Goal: Information Seeking & Learning: Learn about a topic

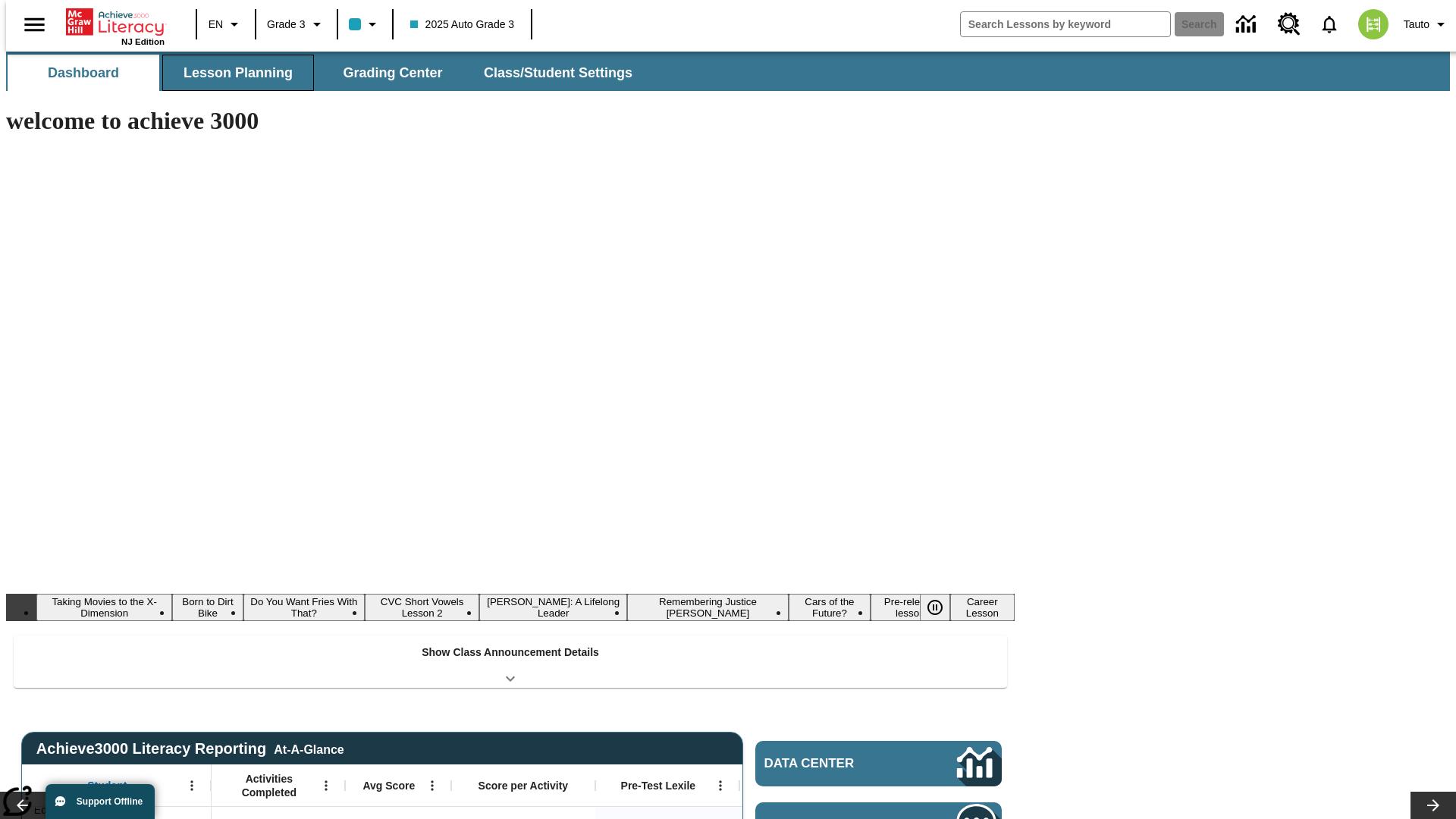
click at [232, 73] on button "Lesson Planning" at bounding box center [238, 73] width 152 height 36
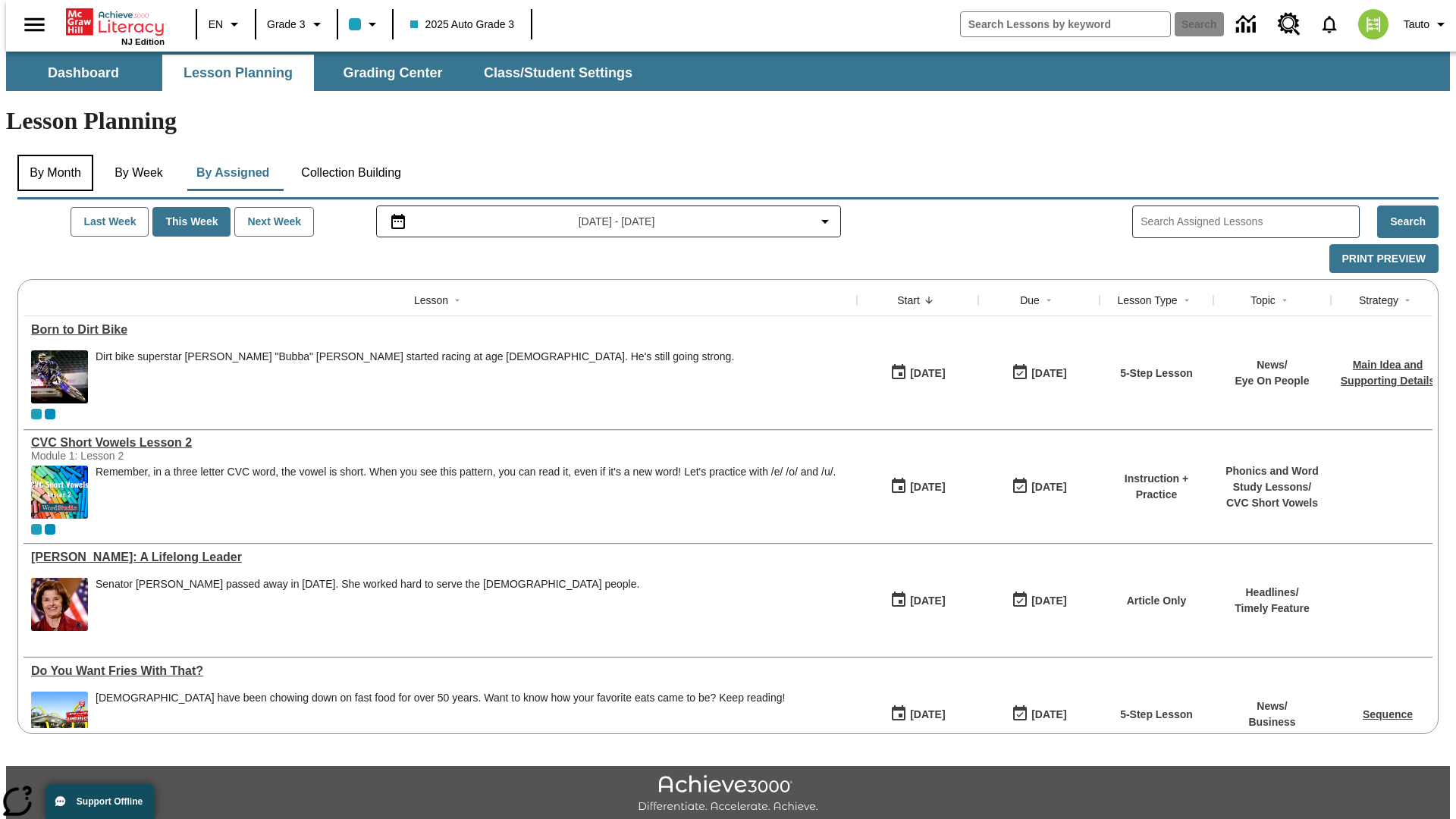
click at [51, 155] on button "By Month" at bounding box center [56, 173] width 76 height 36
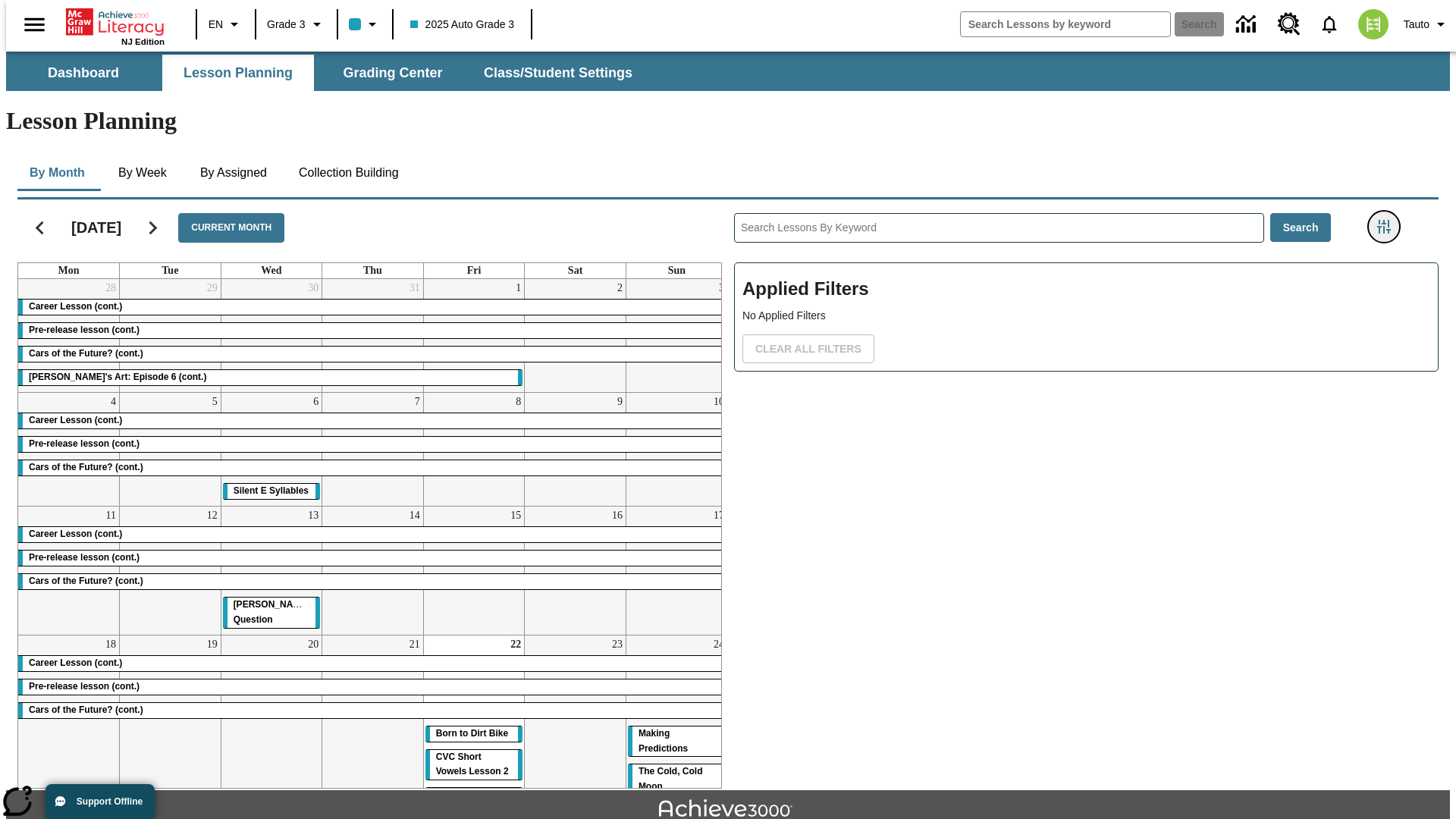
click at [1388, 220] on icon "Filters Side menu" at bounding box center [1383, 227] width 14 height 14
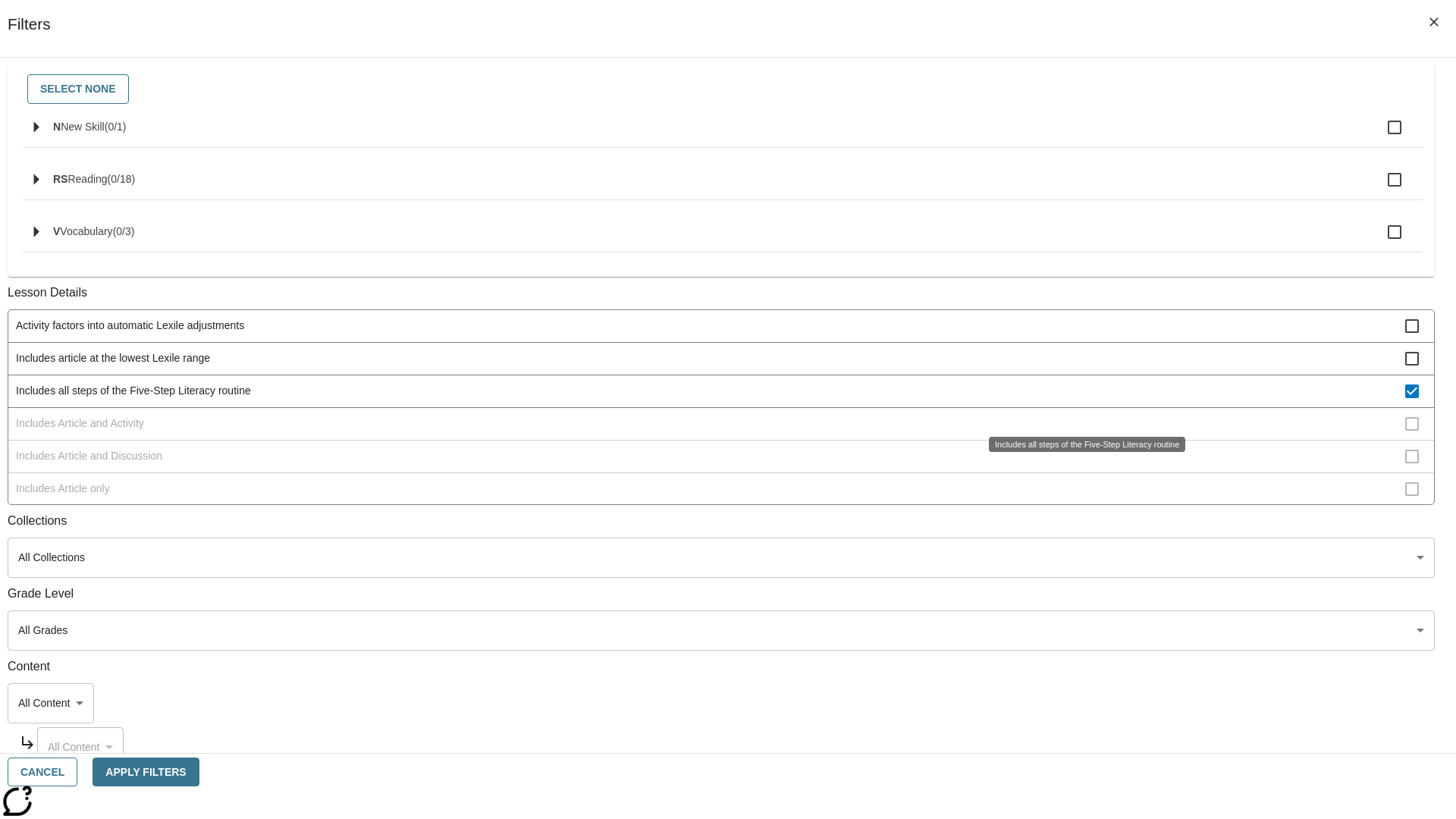
click at [1081, 399] on span "Includes all steps of the Five-Step Literacy routine" at bounding box center [710, 391] width 1389 height 16
checkbox input "false"
click at [1081, 431] on span "Includes Article and Activity" at bounding box center [710, 423] width 1389 height 16
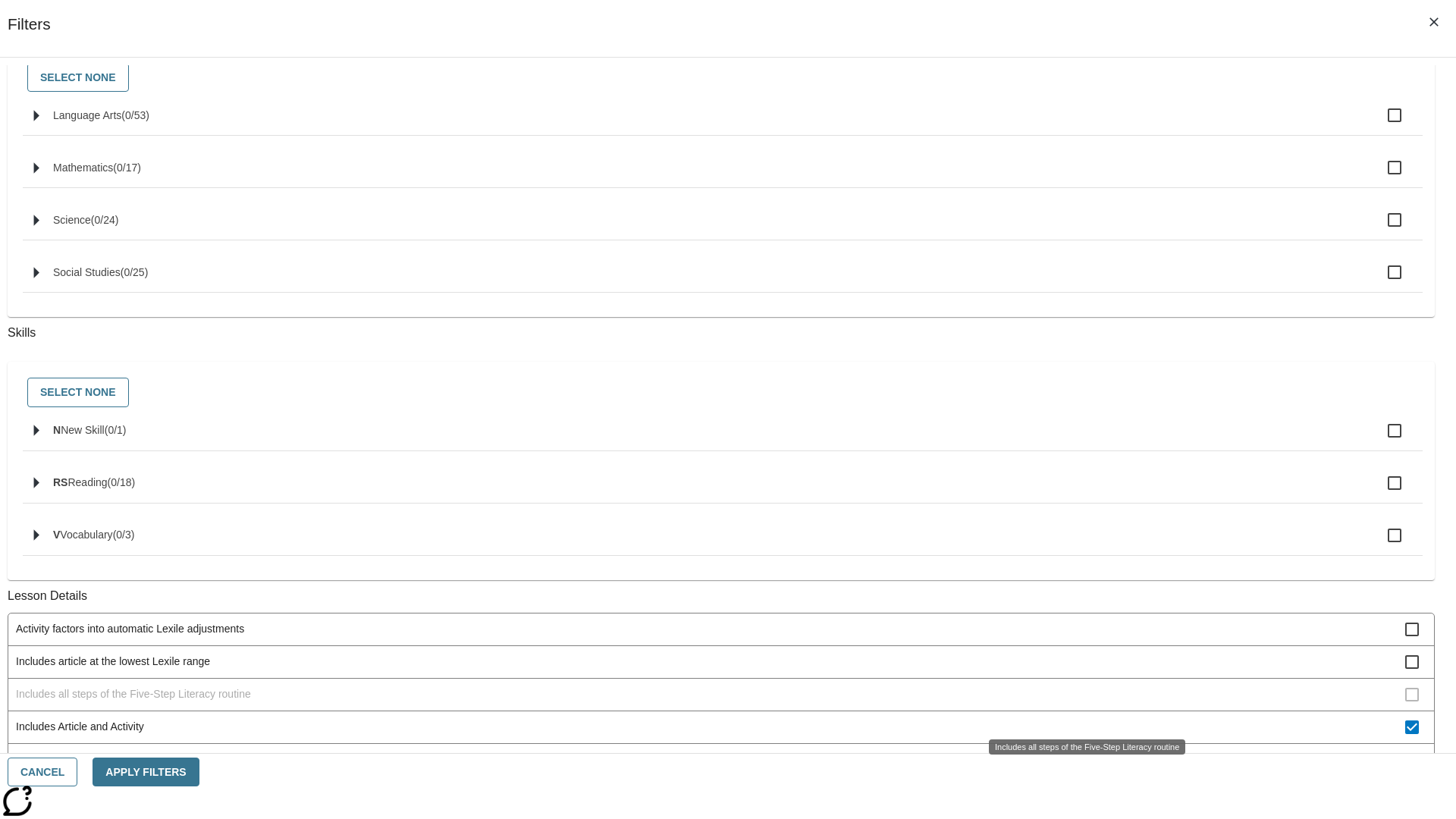
click at [1081, 719] on span "Includes Article and Activity" at bounding box center [710, 727] width 1389 height 16
checkbox input "false"
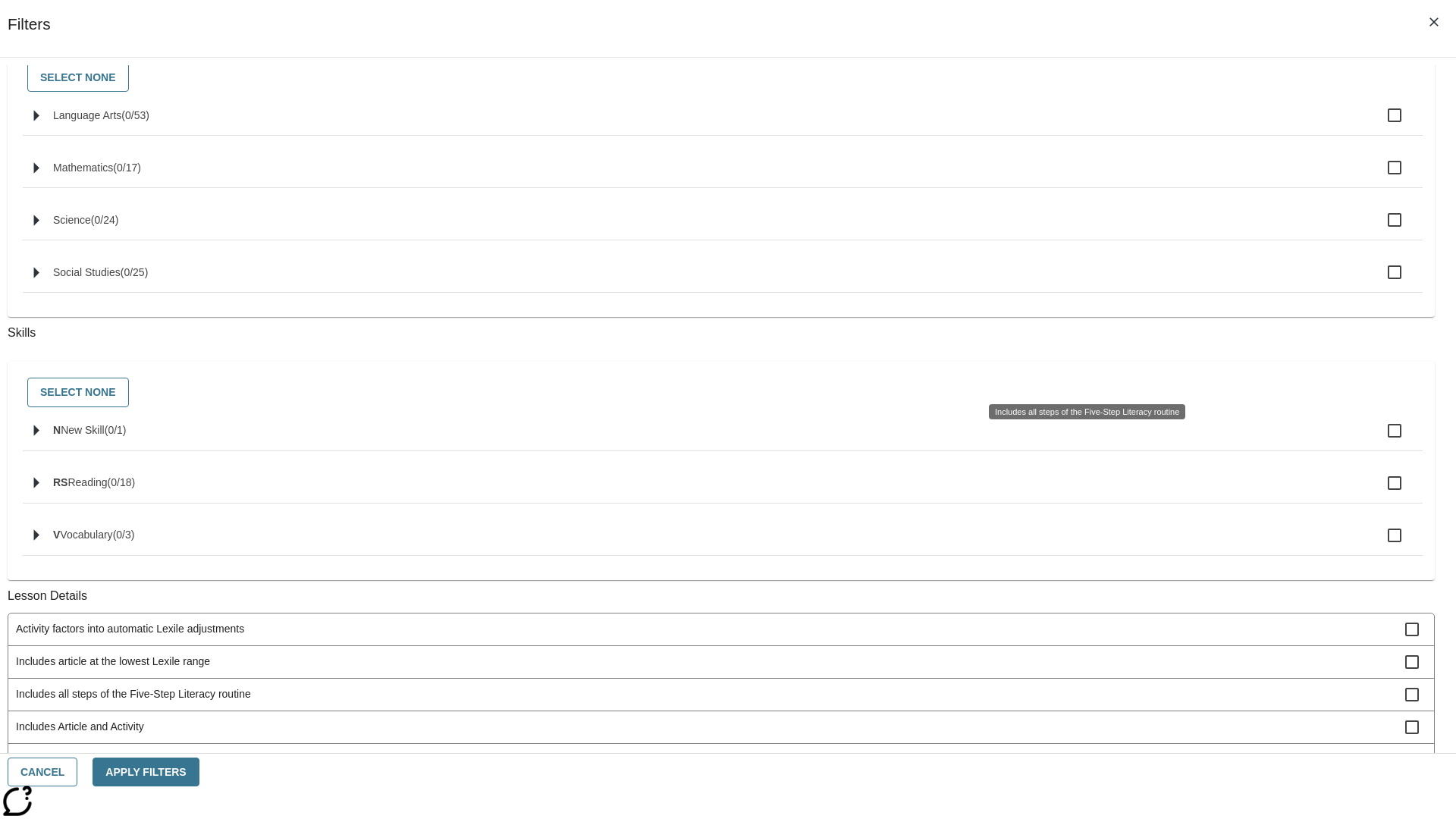
scroll to position [611, 0]
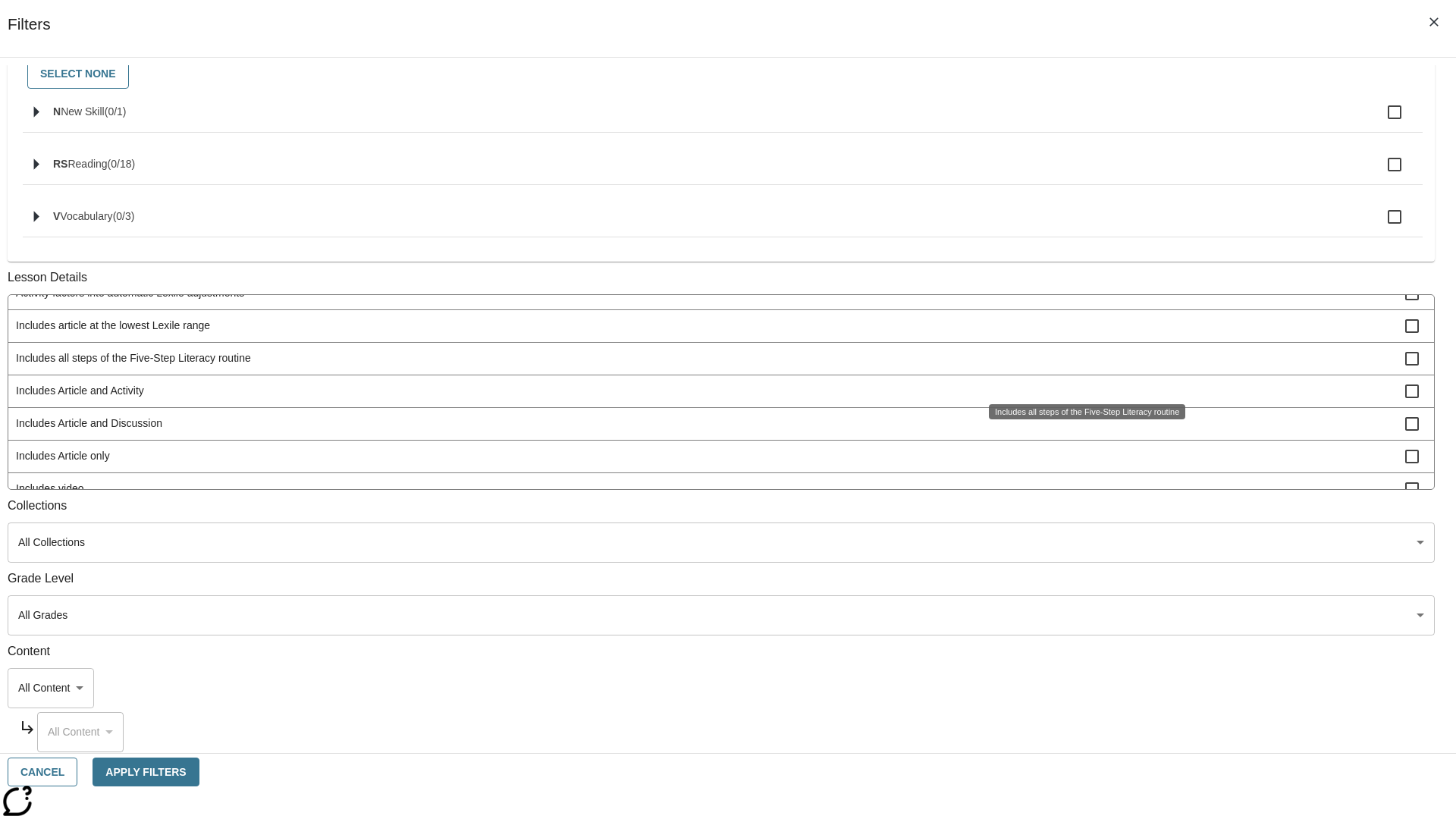
click at [1081, 431] on span "Includes Article and Discussion" at bounding box center [710, 423] width 1389 height 16
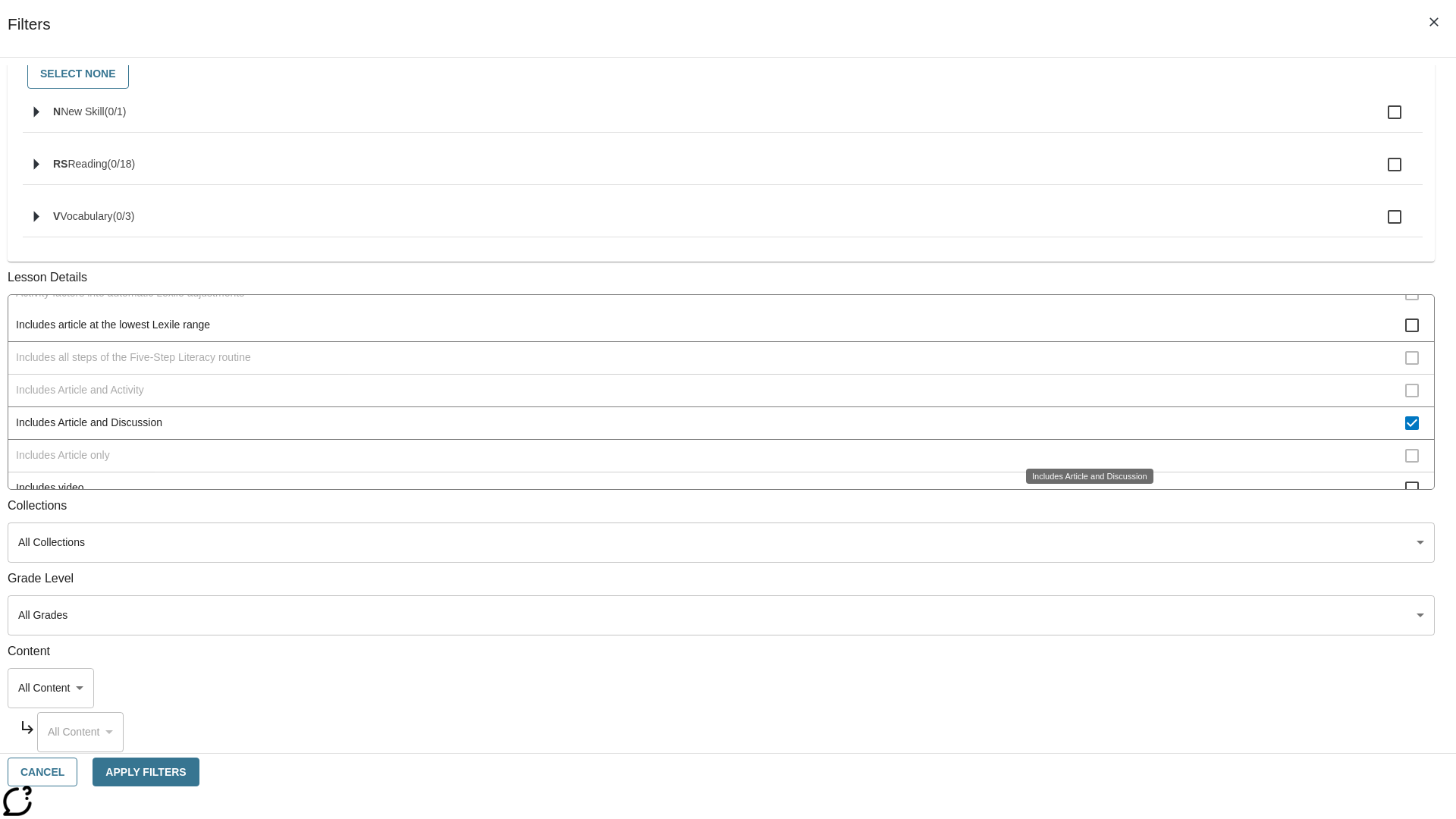
click at [1081, 430] on span "Includes Article and Discussion" at bounding box center [710, 423] width 1389 height 16
checkbox input "false"
click at [1081, 464] on span "Includes Article only" at bounding box center [710, 456] width 1389 height 16
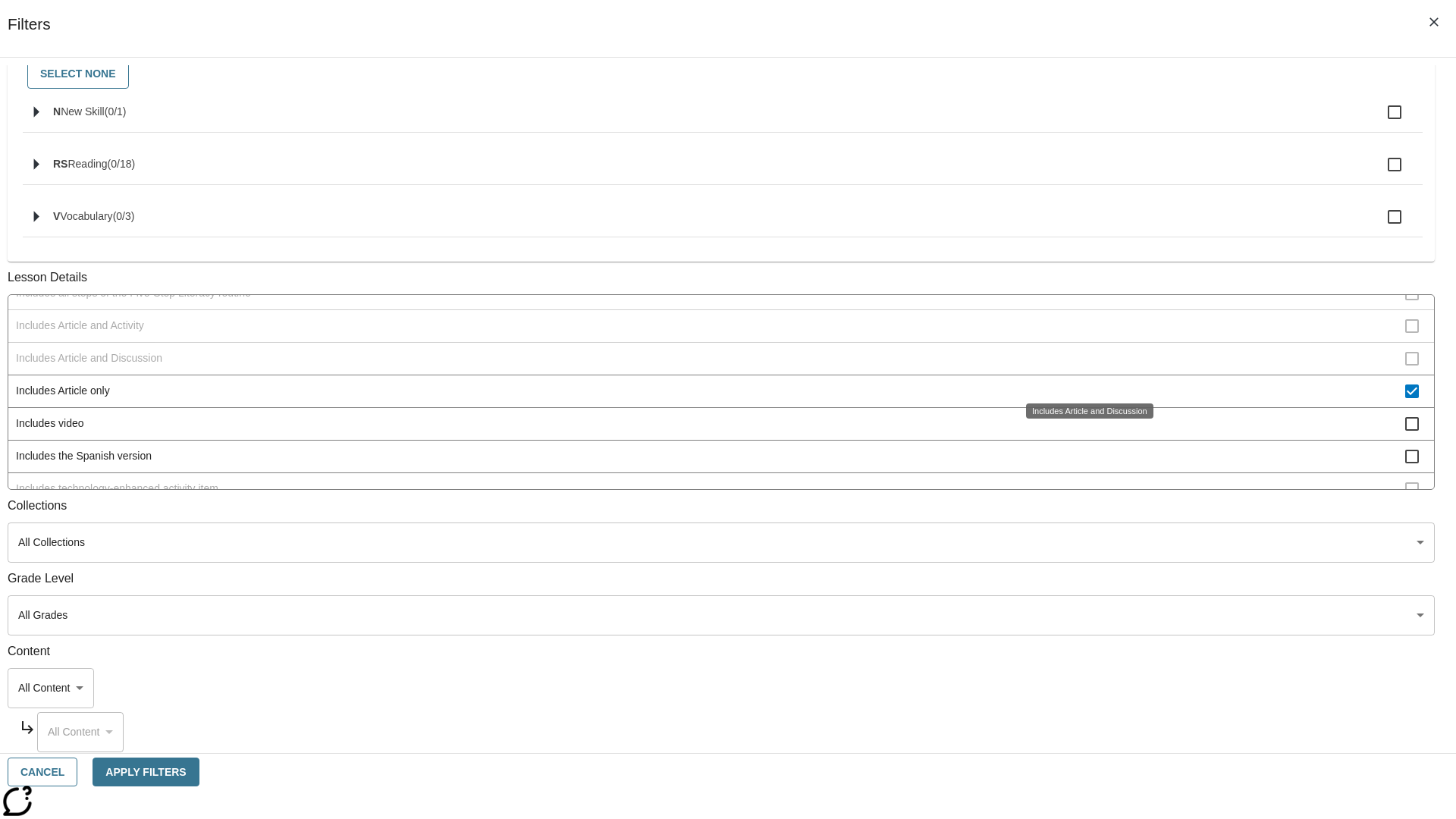
click at [1080, 383] on span "Includes Article only" at bounding box center [710, 391] width 1389 height 16
checkbox input "false"
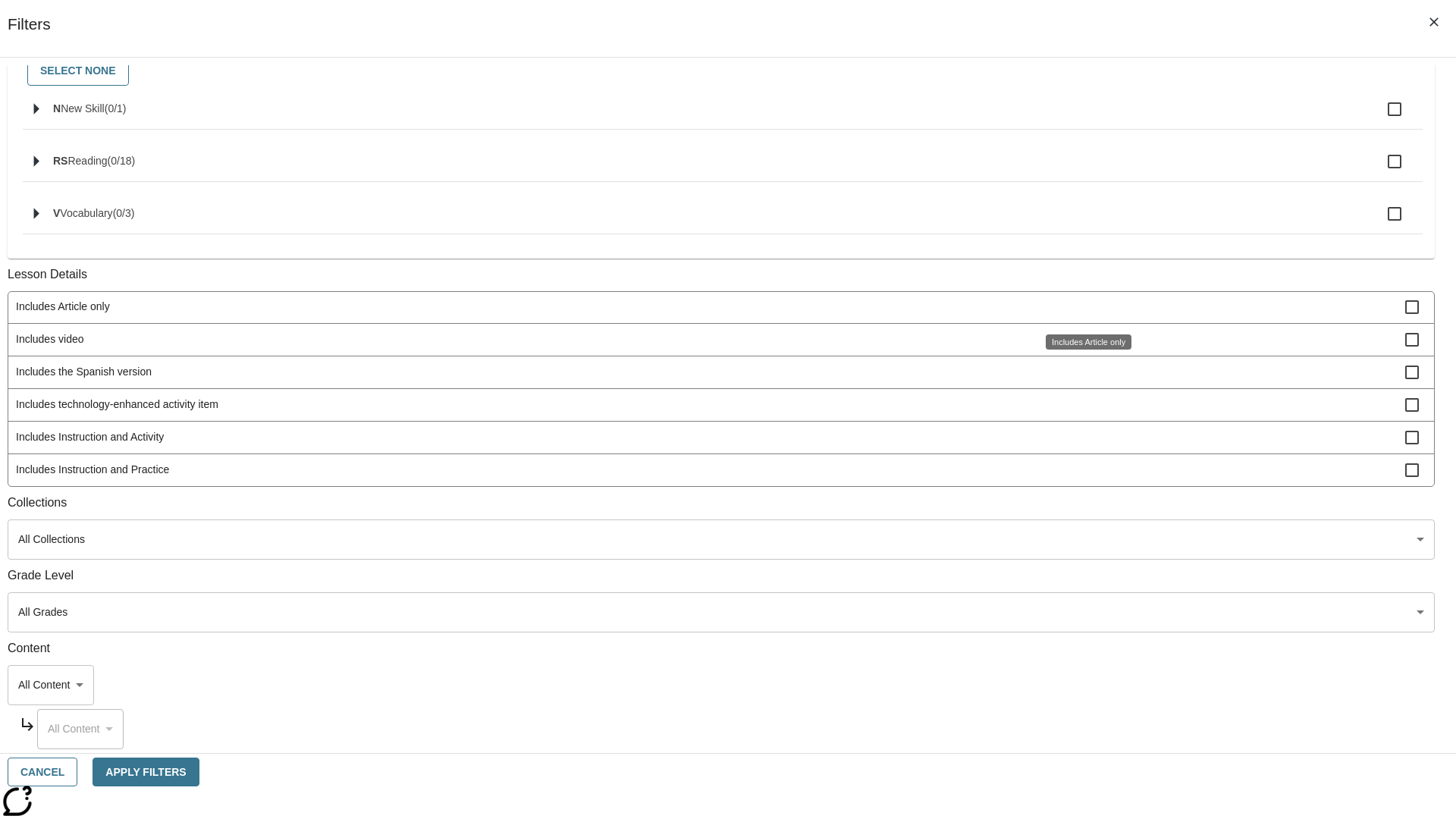
click at [1080, 404] on span "Includes technology-enhanced activity item" at bounding box center [710, 405] width 1389 height 16
checkbox input "false"
click at [1081, 445] on span "Includes Instruction and Activity" at bounding box center [710, 437] width 1389 height 16
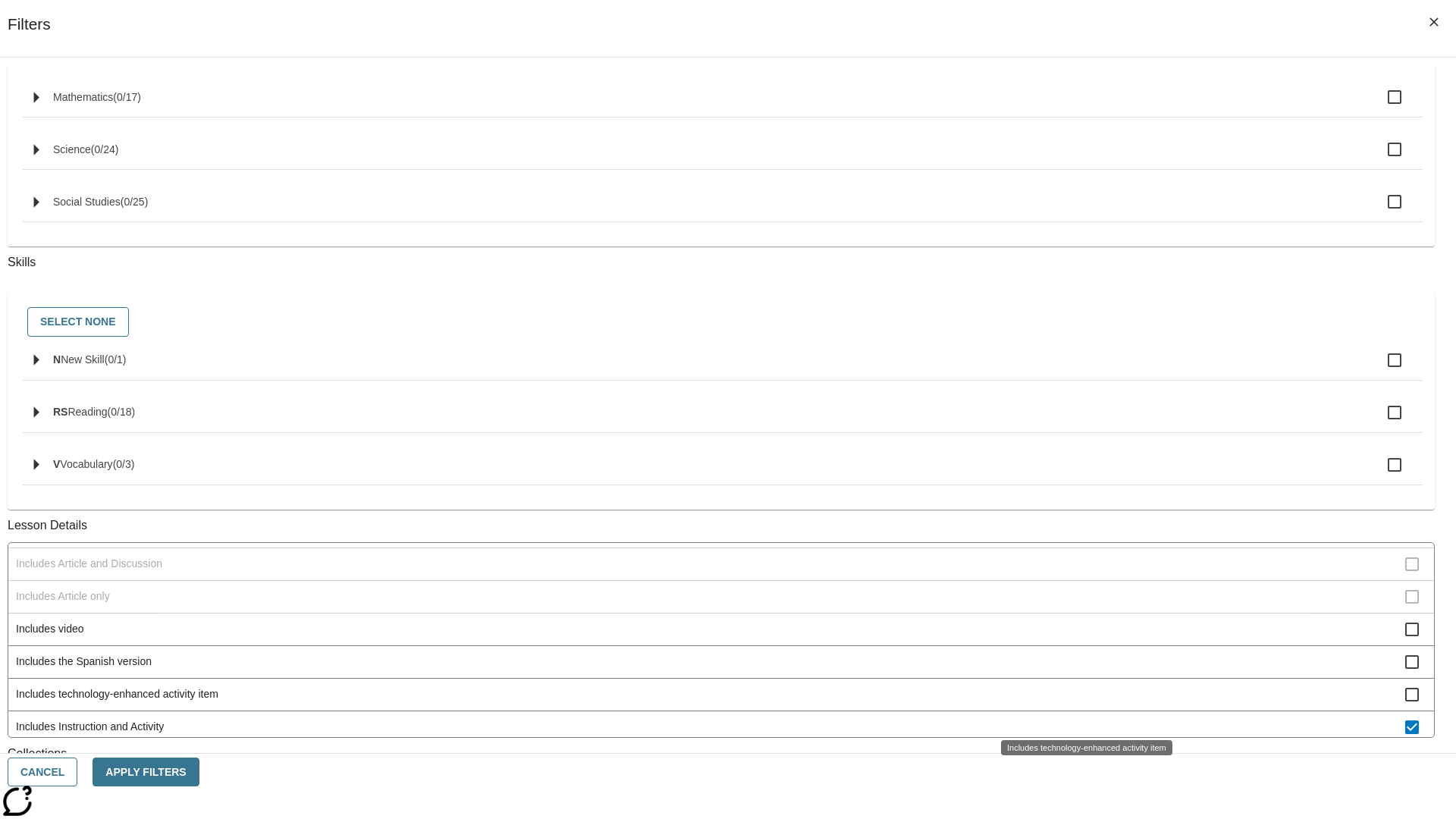
click at [1081, 719] on span "Includes Instruction and Activity" at bounding box center [710, 727] width 1389 height 16
checkbox input "false"
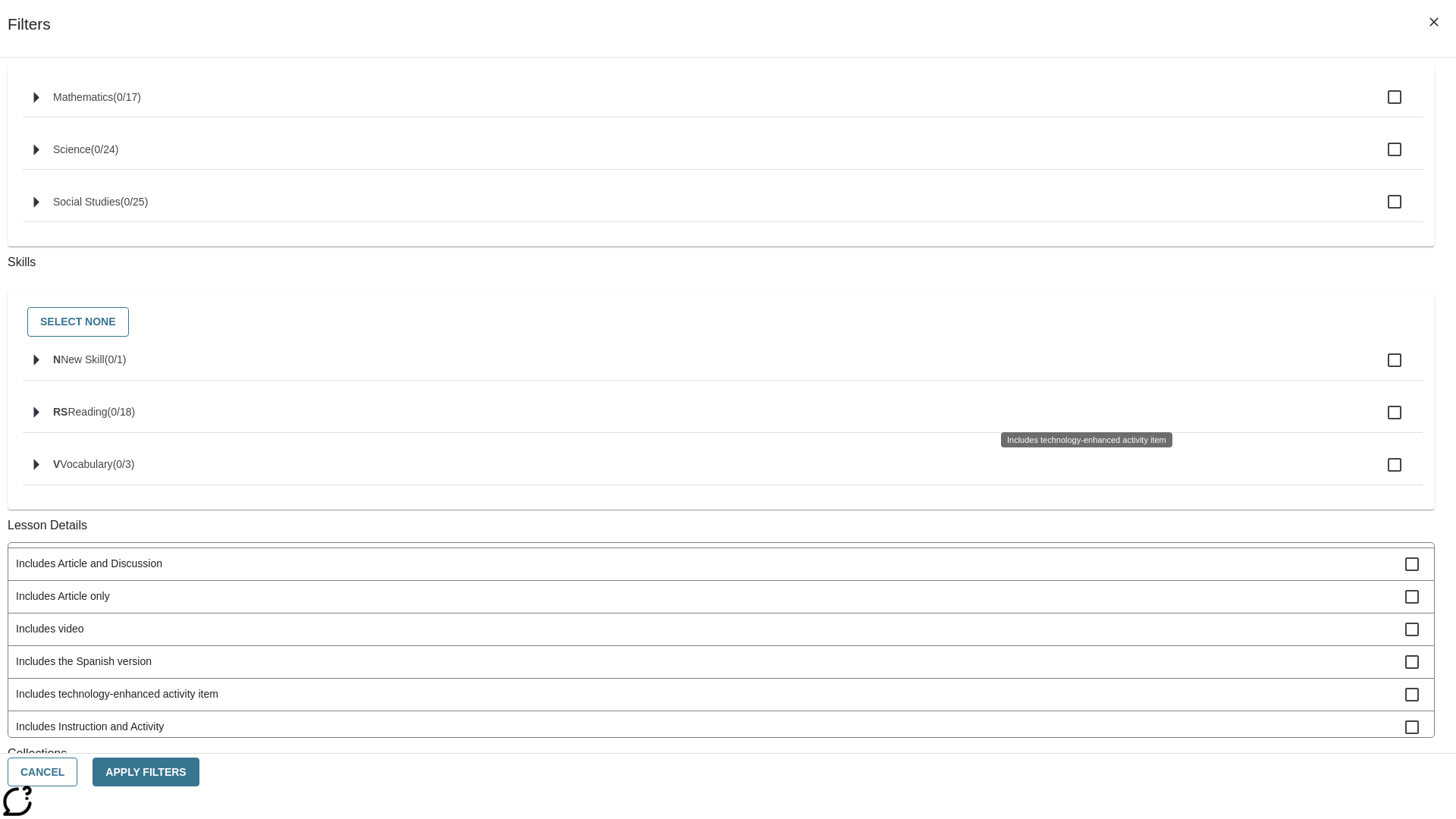
scroll to position [631, 0]
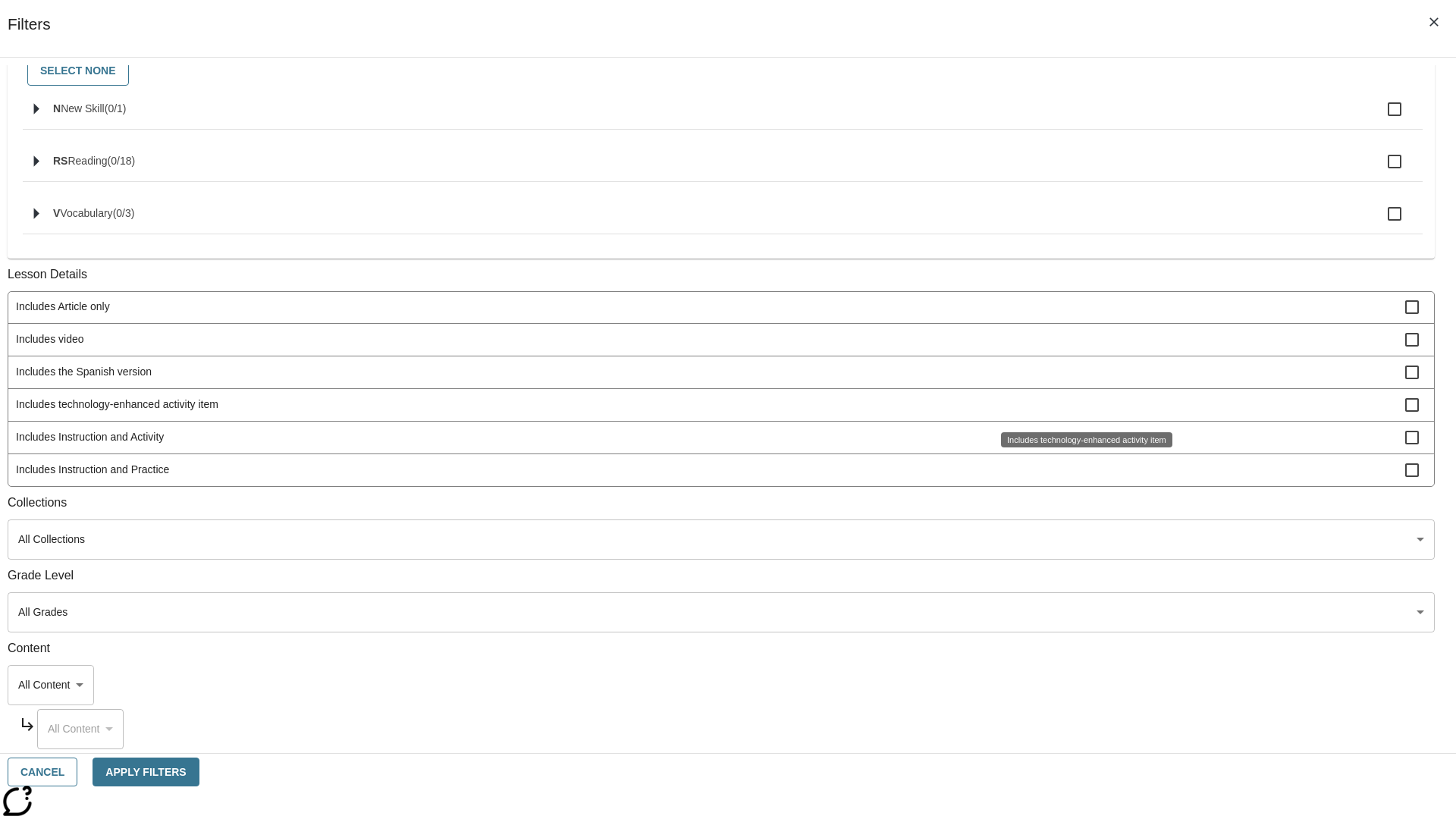
click at [1081, 469] on span "Includes Instruction and Practice" at bounding box center [710, 470] width 1389 height 16
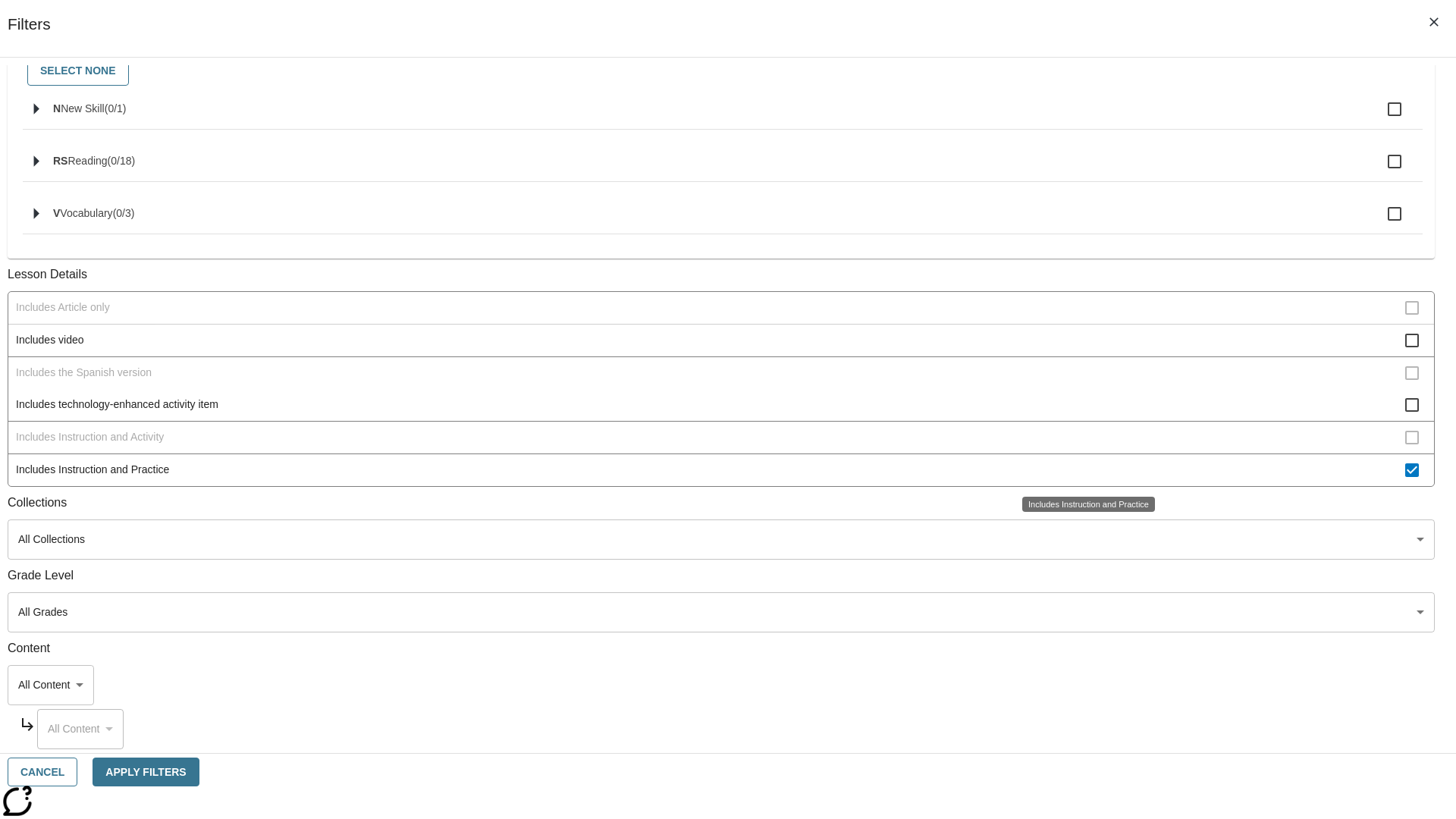
click at [1081, 469] on span "Includes Instruction and Practice" at bounding box center [710, 470] width 1389 height 16
checkbox input "false"
click at [1081, 152] on span "Activity factors into automatic Lexile adjustments" at bounding box center [710, 143] width 1389 height 16
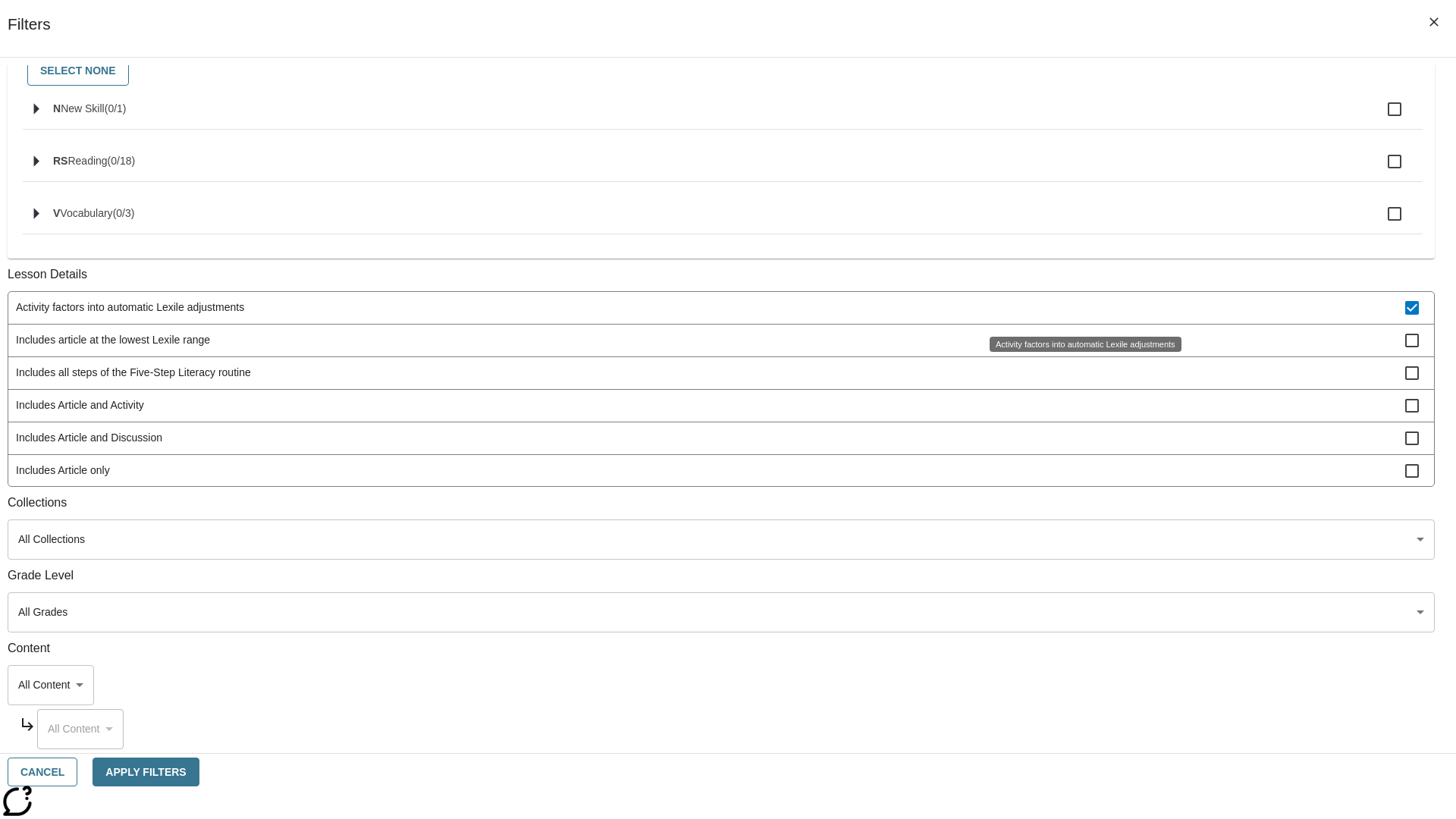
click at [1081, 309] on span "Activity factors into automatic Lexile adjustments" at bounding box center [710, 308] width 1389 height 16
checkbox input "false"
